Goal: Transaction & Acquisition: Purchase product/service

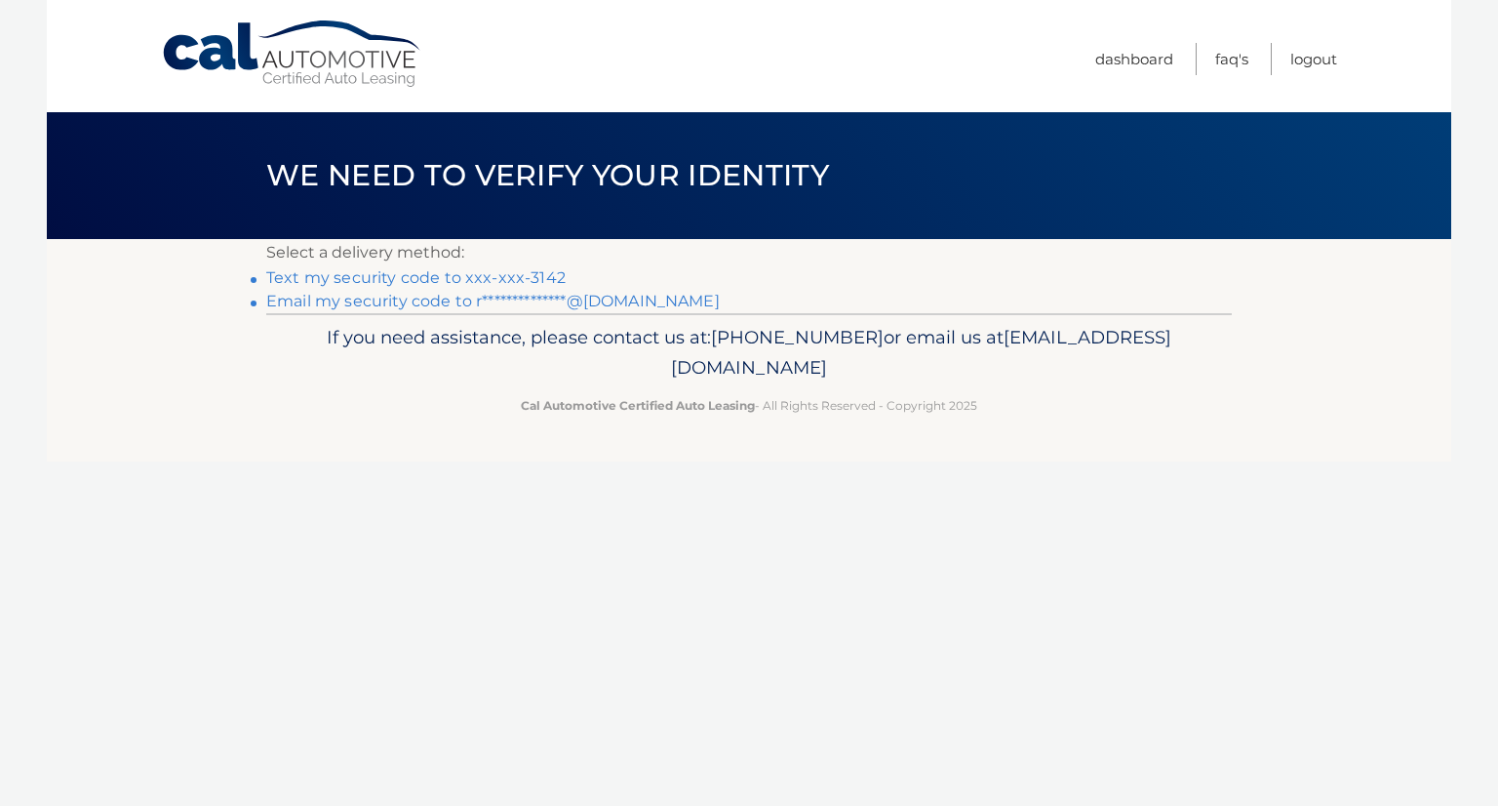
click at [525, 274] on link "Text my security code to xxx-xxx-3142" at bounding box center [415, 277] width 299 height 19
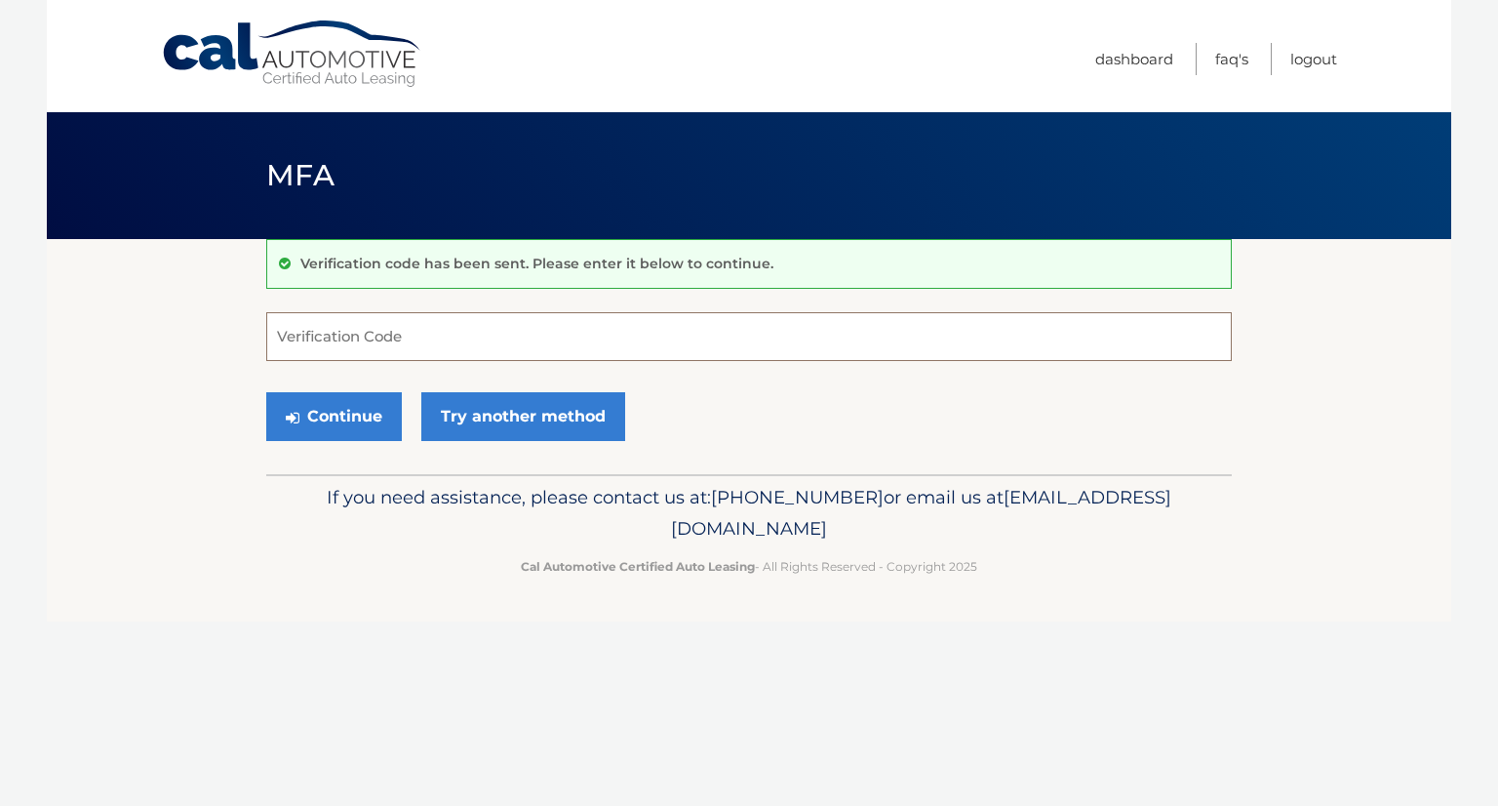
click at [484, 347] on input "Verification Code" at bounding box center [749, 336] width 966 height 49
type input "976185"
click at [316, 411] on button "Continue" at bounding box center [334, 416] width 136 height 49
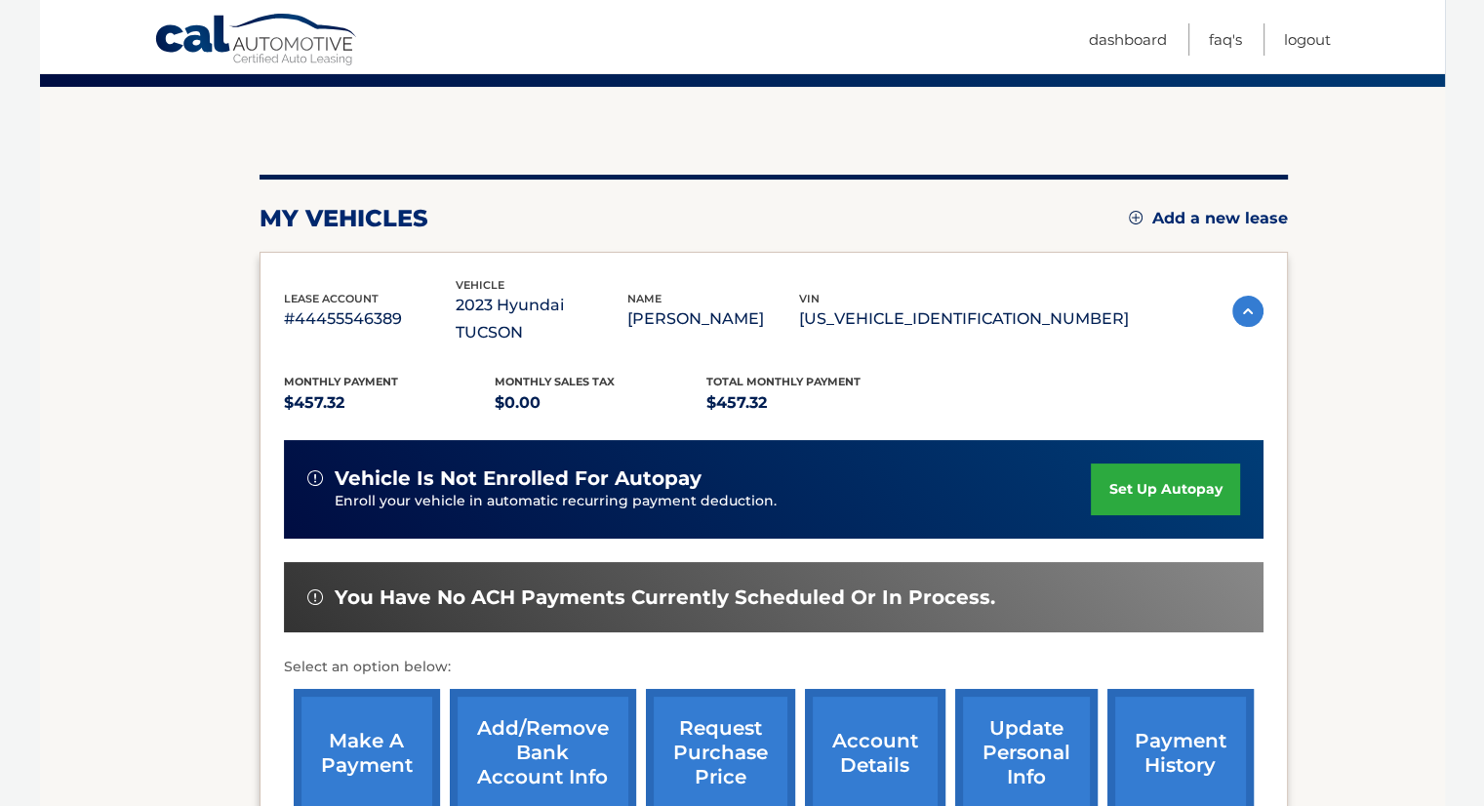
scroll to position [195, 0]
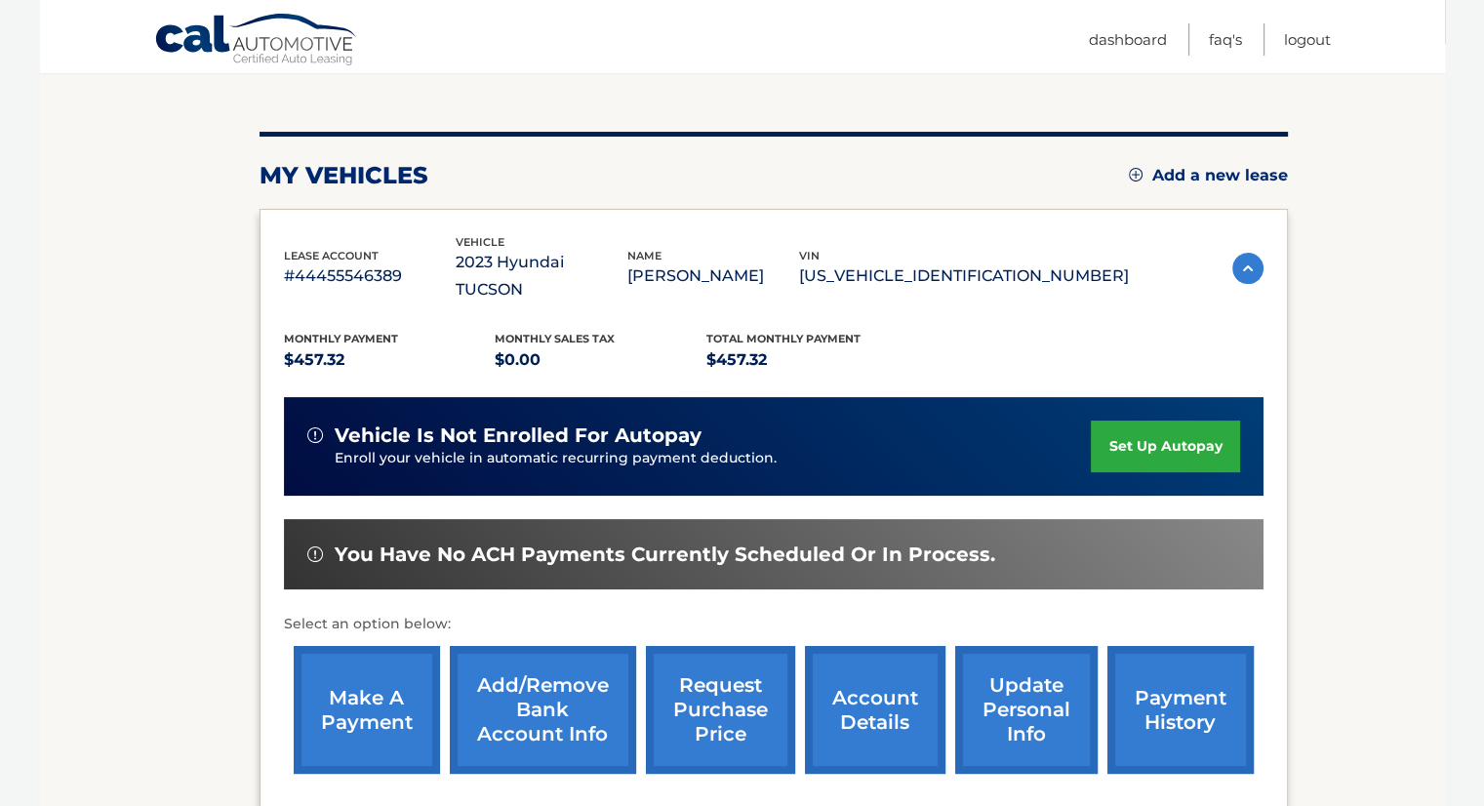
click at [379, 682] on link "make a payment" at bounding box center [367, 710] width 146 height 128
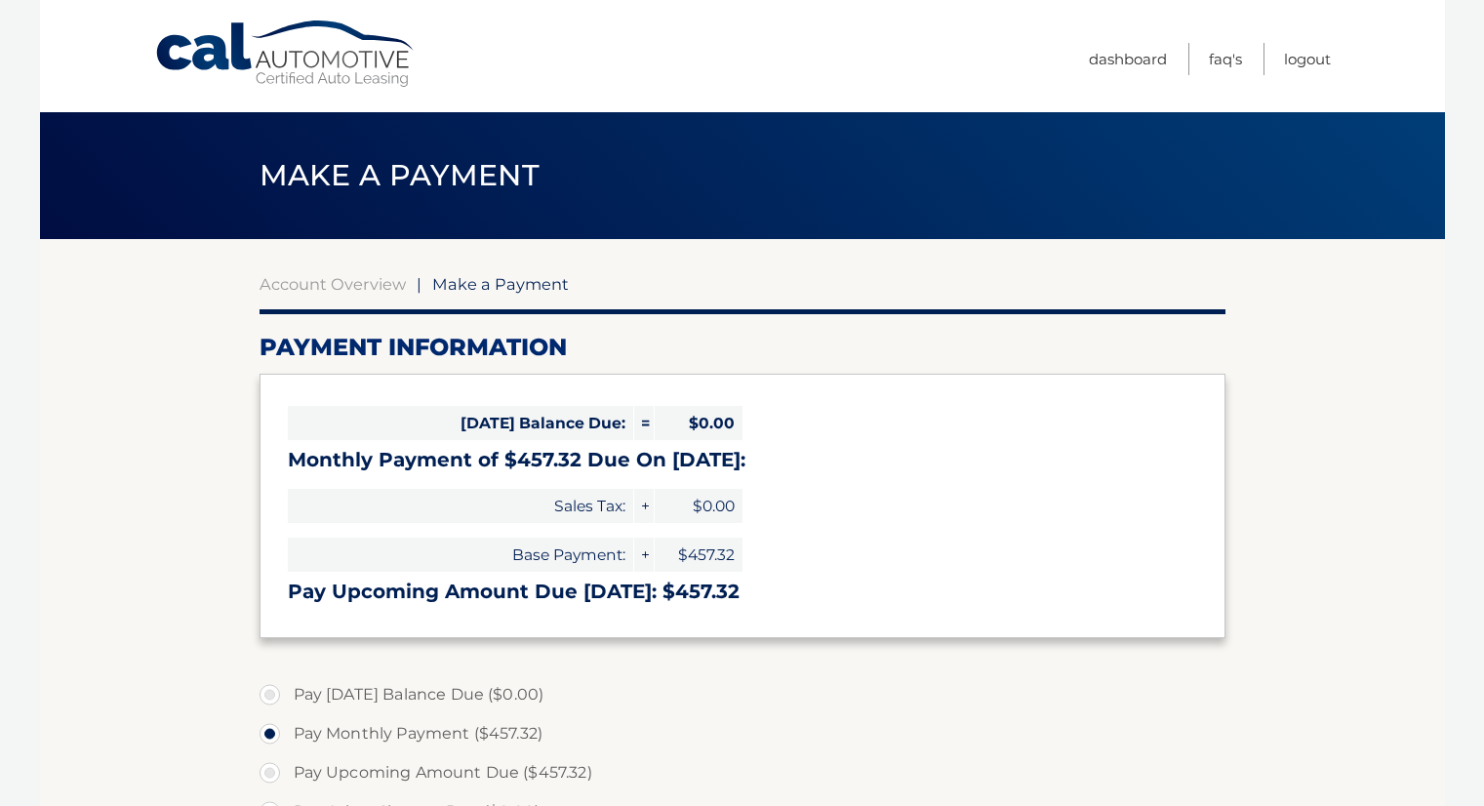
select select "NzViMjk2ODYtNzg4Zi00MjA5LWIwZjMtNTQ4OTNhYWYyYWQ0"
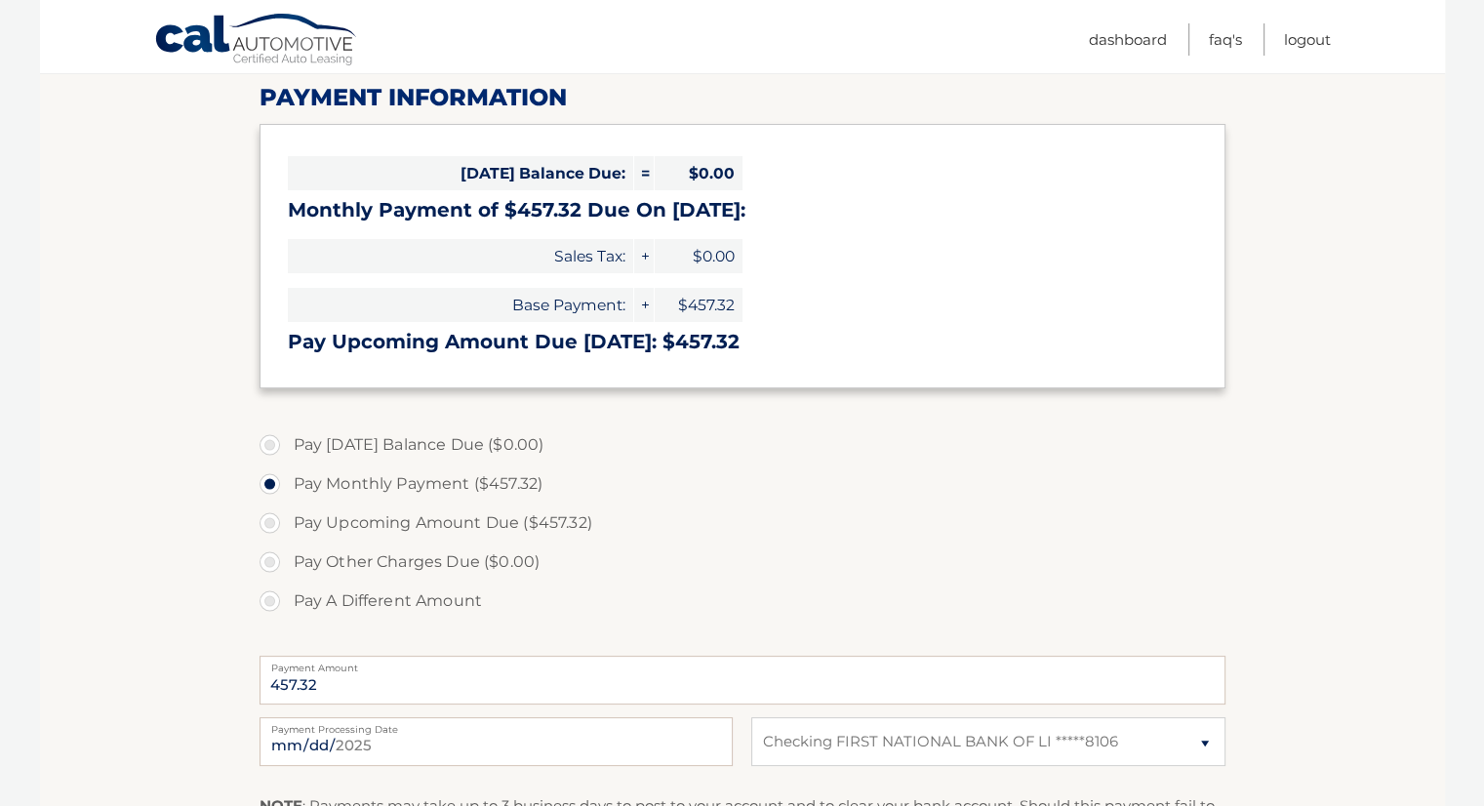
scroll to position [293, 0]
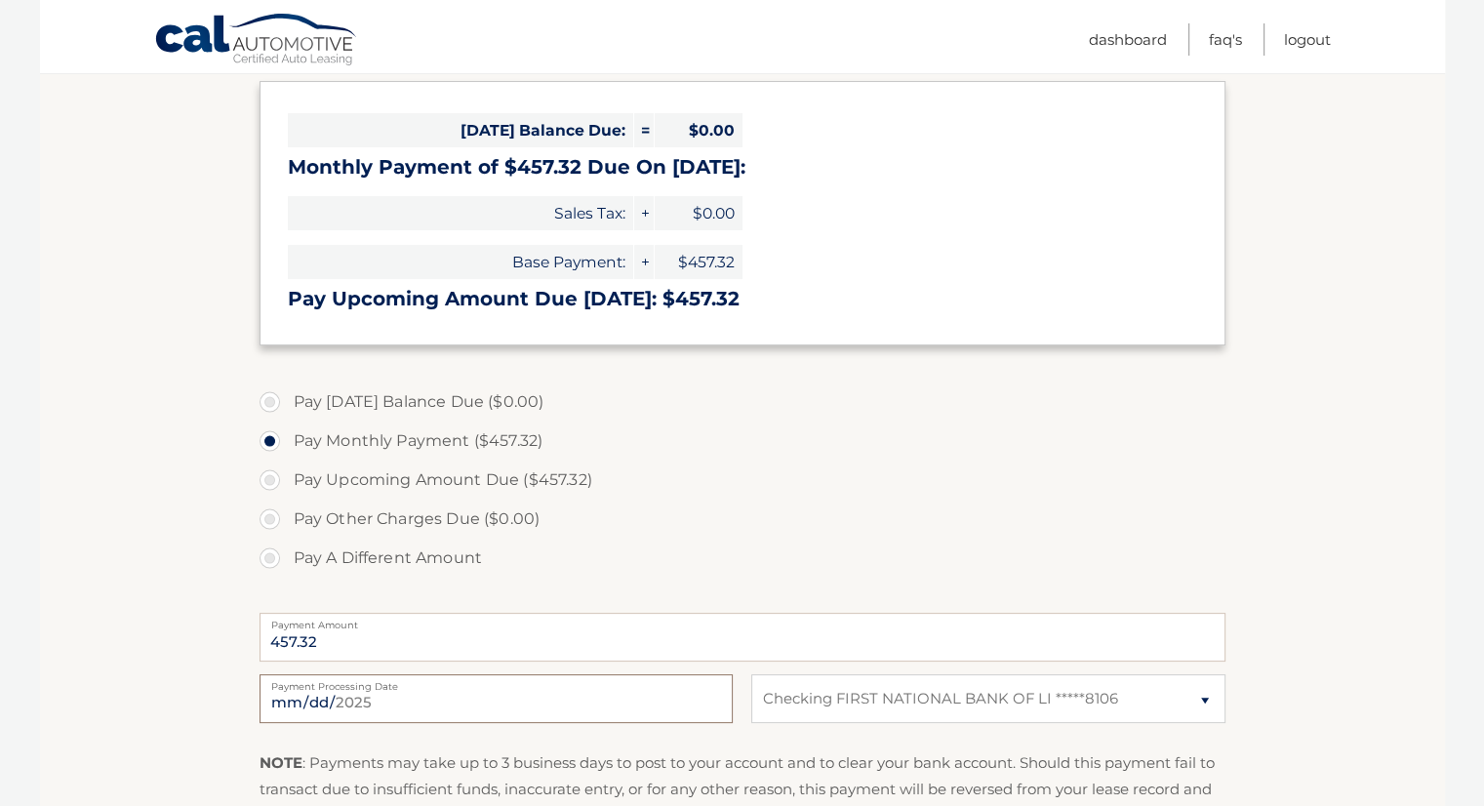
click at [306, 699] on input "[DATE]" at bounding box center [495, 698] width 473 height 49
type input "[DATE]"
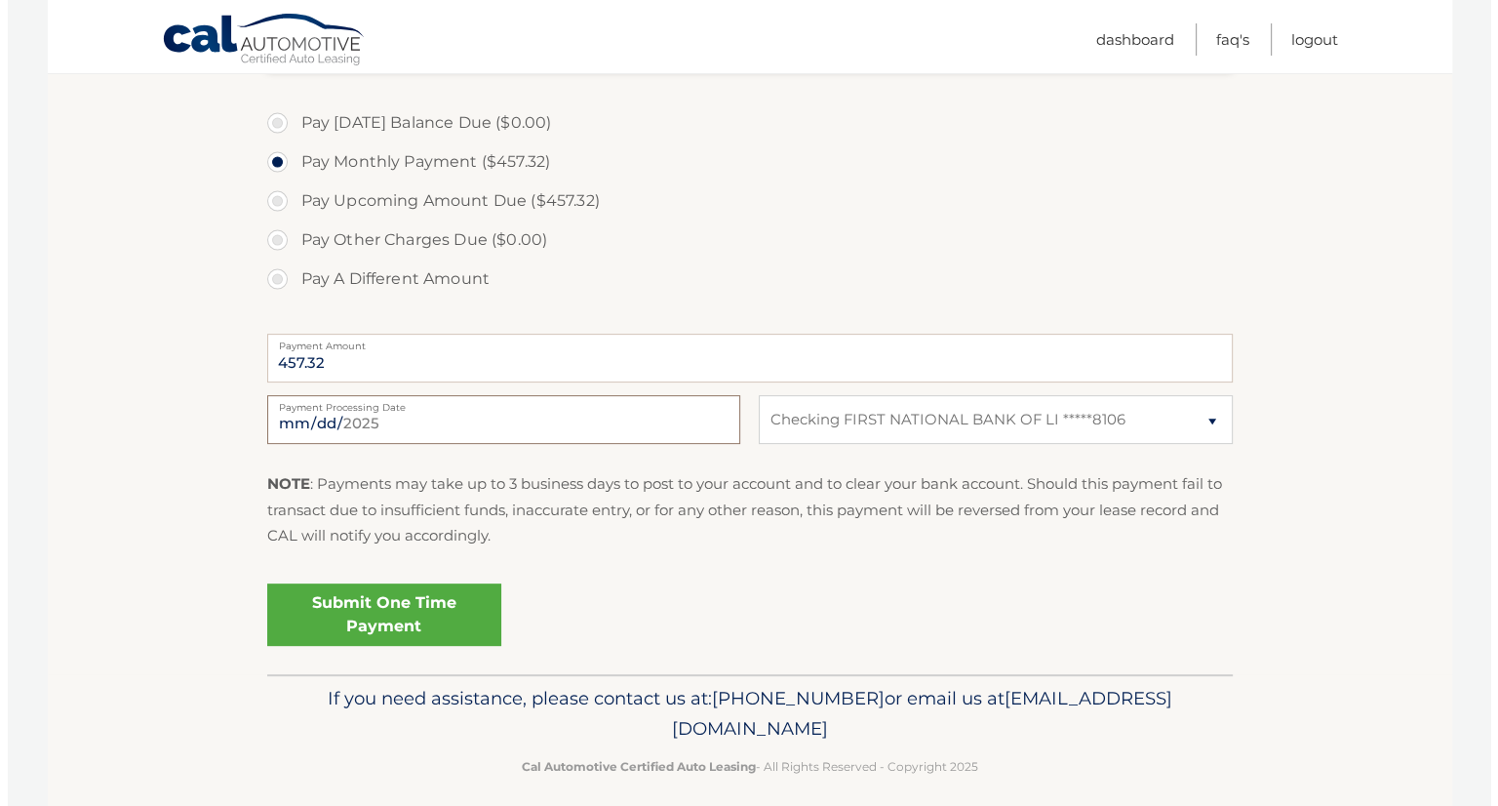
scroll to position [585, 0]
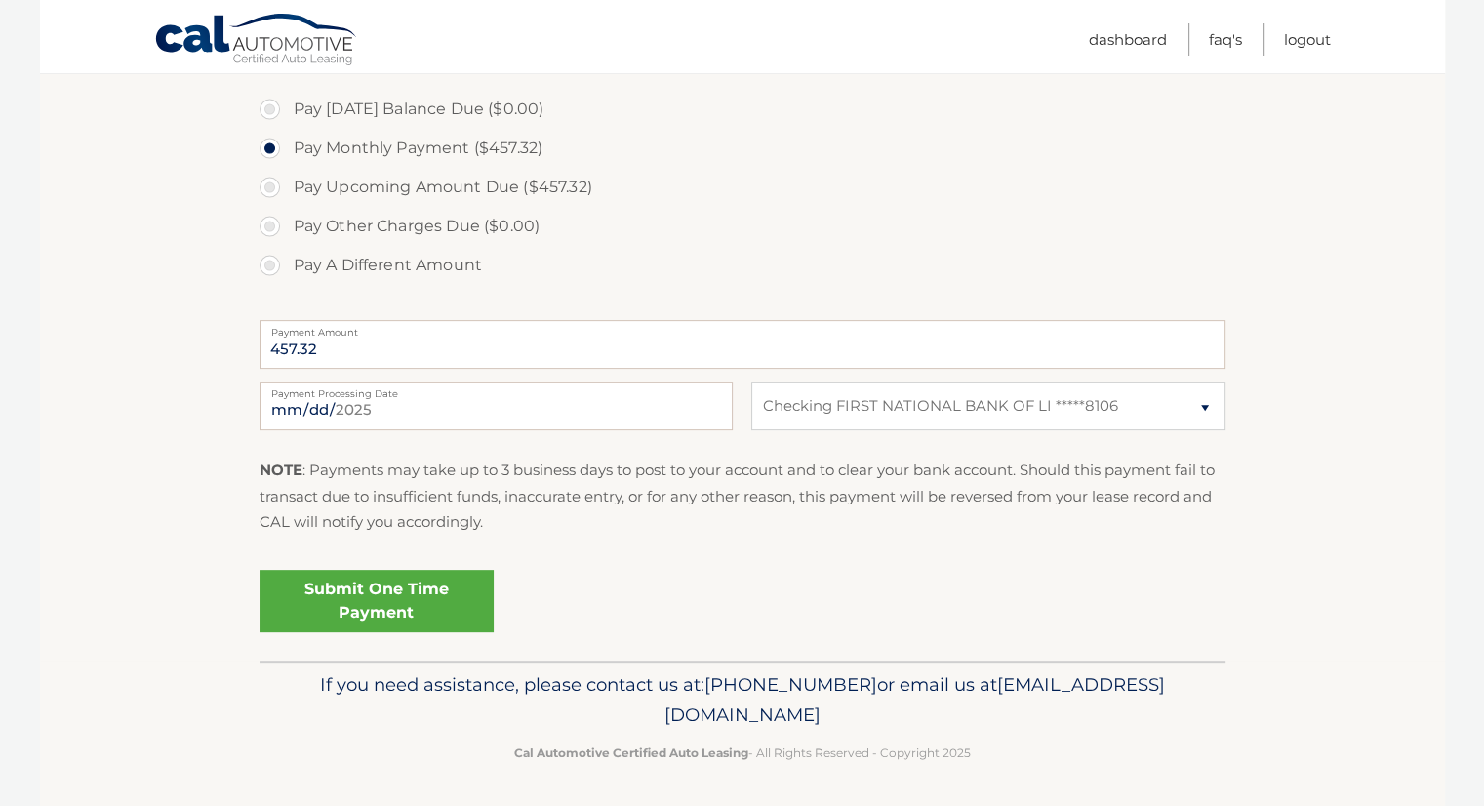
click at [456, 604] on link "Submit One Time Payment" at bounding box center [376, 601] width 234 height 62
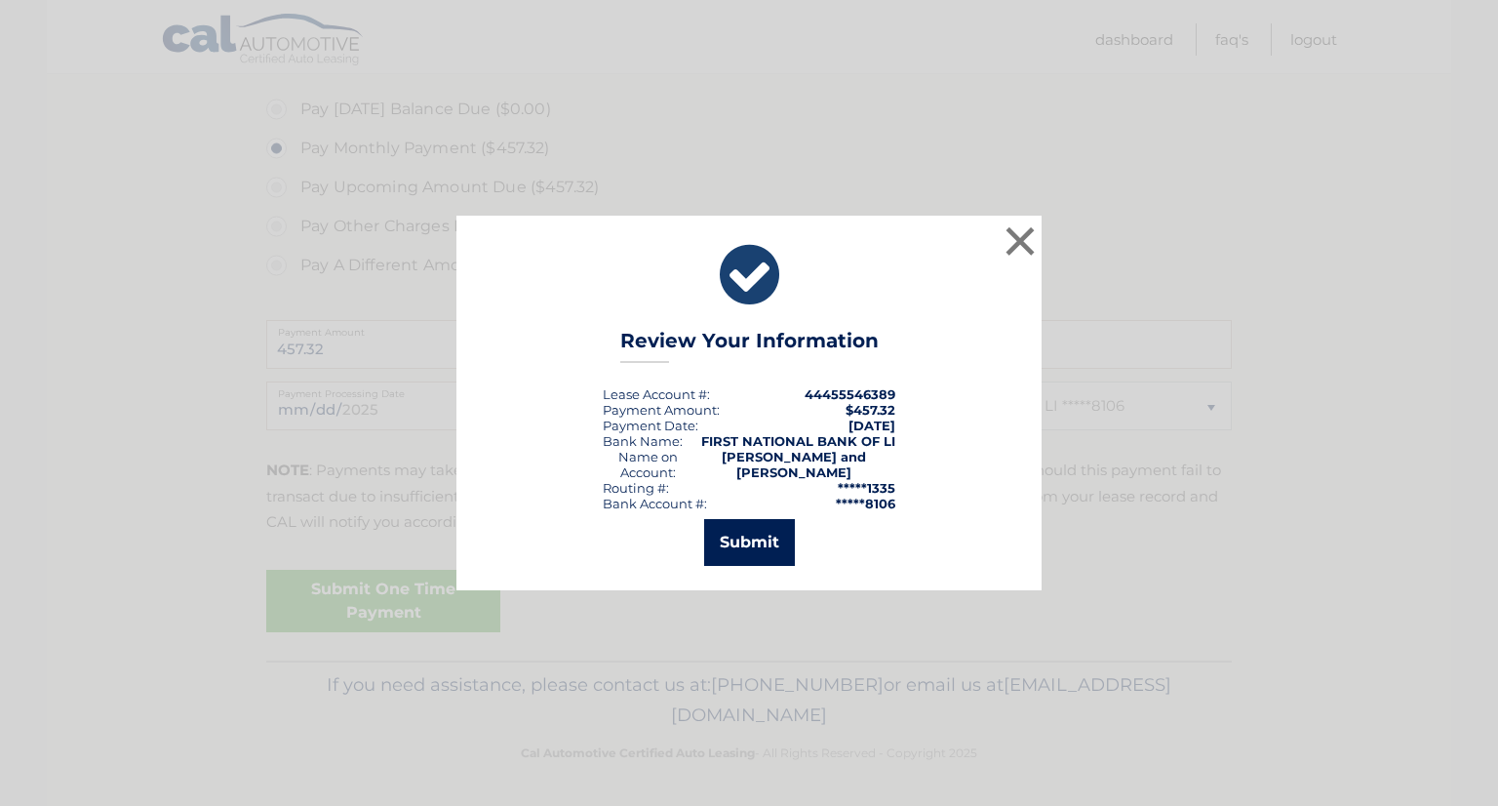
click at [753, 541] on button "Submit" at bounding box center [749, 542] width 91 height 47
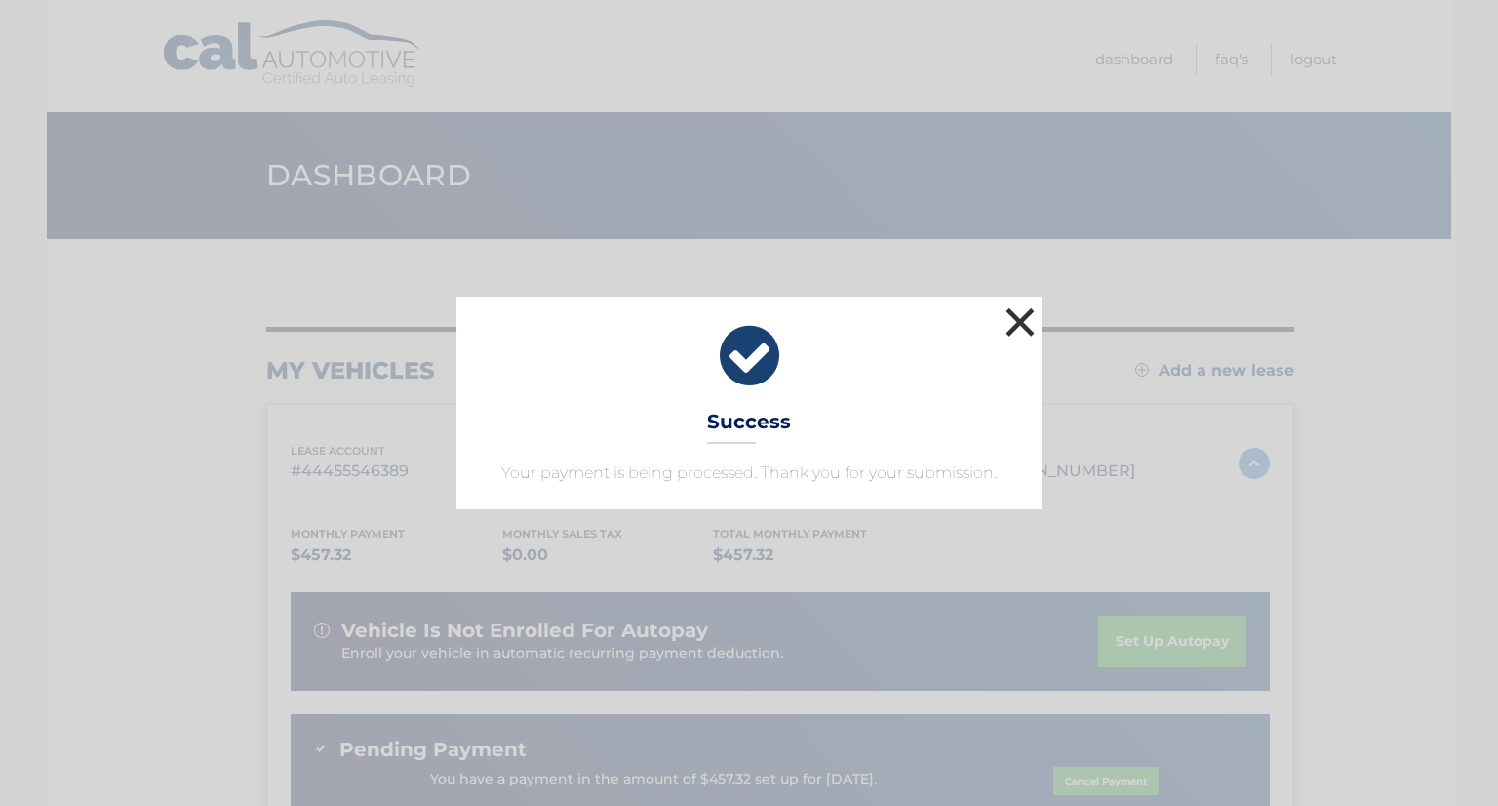
click at [1026, 321] on button "×" at bounding box center [1020, 321] width 39 height 39
